Goal: Transaction & Acquisition: Purchase product/service

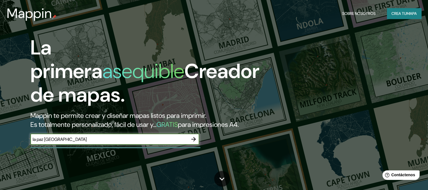
type input "la paz [GEOGRAPHIC_DATA]"
click at [195, 145] on button "button" at bounding box center [193, 139] width 11 height 11
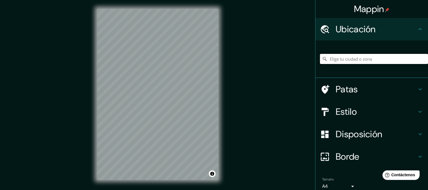
click at [340, 59] on input "Elige tu ciudad o zona" at bounding box center [374, 59] width 108 height 10
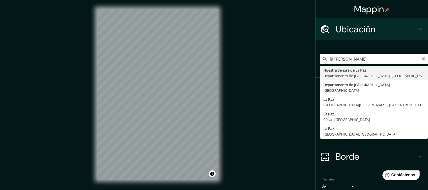
type input "[GEOGRAPHIC_DATA], [GEOGRAPHIC_DATA], [GEOGRAPHIC_DATA]"
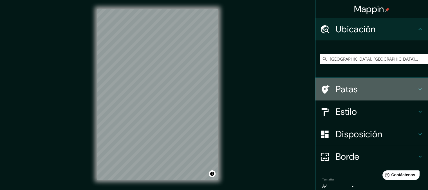
click at [349, 89] on font "Patas" at bounding box center [347, 90] width 22 height 12
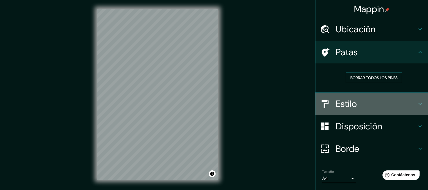
click at [363, 105] on h4 "Estilo" at bounding box center [376, 103] width 81 height 11
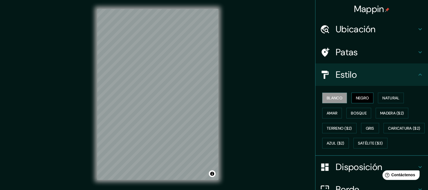
click at [359, 99] on font "Negro" at bounding box center [362, 98] width 13 height 5
click at [343, 130] on font "Terreno ($2)" at bounding box center [339, 128] width 25 height 5
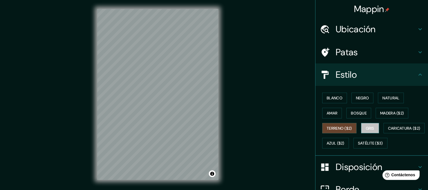
click at [366, 128] on font "Gris" at bounding box center [370, 128] width 8 height 5
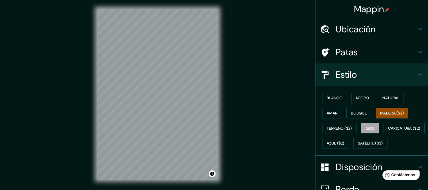
click at [380, 114] on font "Madera ($2)" at bounding box center [392, 113] width 24 height 5
click at [384, 95] on font "Natural" at bounding box center [390, 98] width 17 height 7
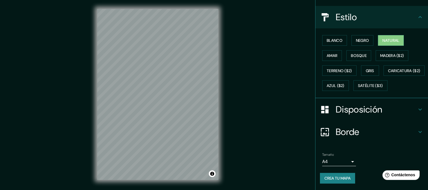
scroll to position [72, 0]
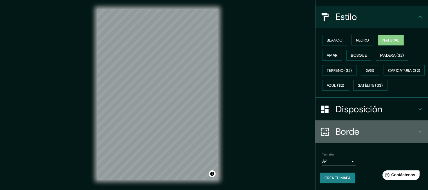
click at [336, 130] on font "Borde" at bounding box center [348, 132] width 24 height 12
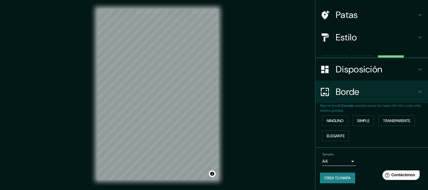
scroll to position [28, 0]
